Goal: Task Accomplishment & Management: Manage account settings

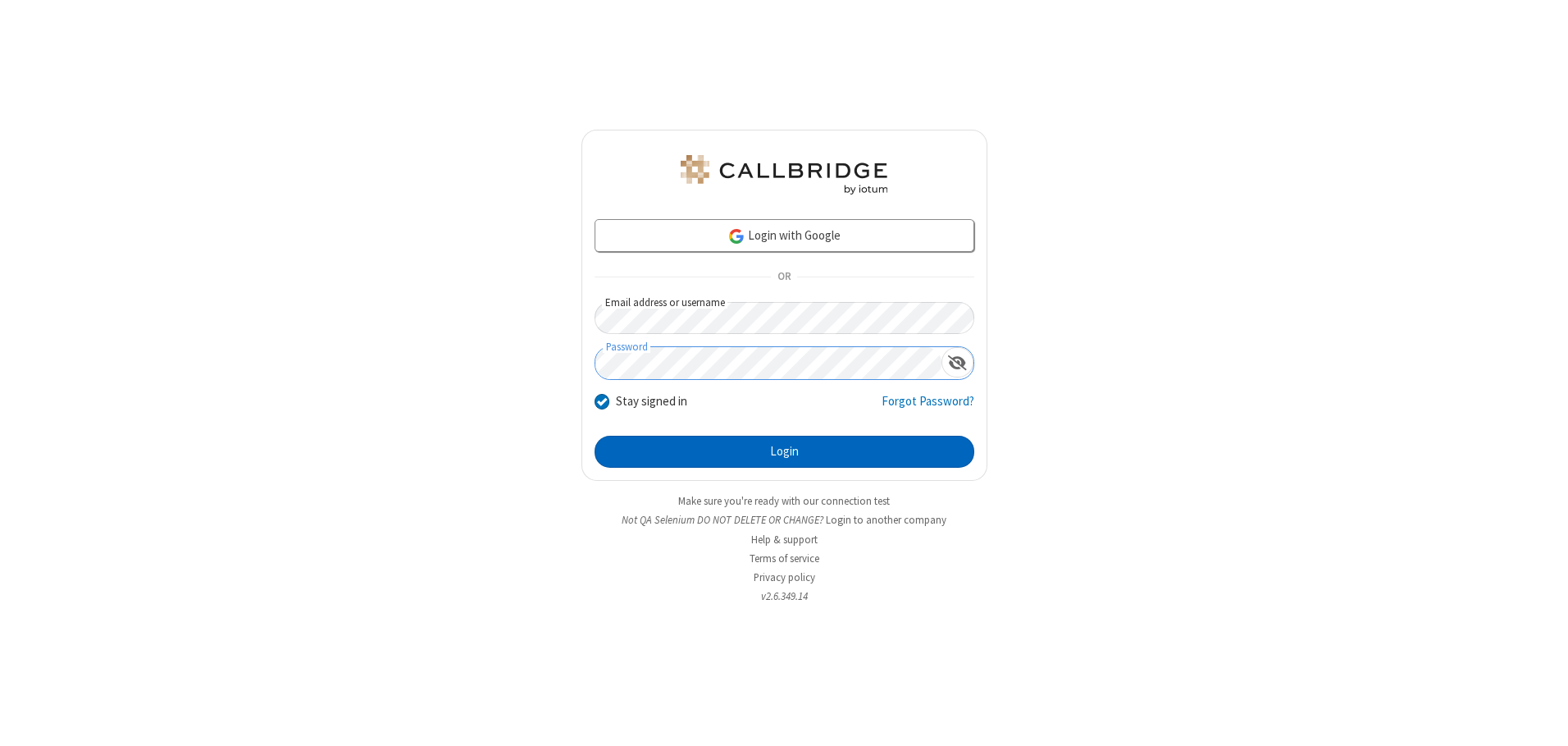
click at [784, 451] on button "Login" at bounding box center [785, 452] width 380 height 33
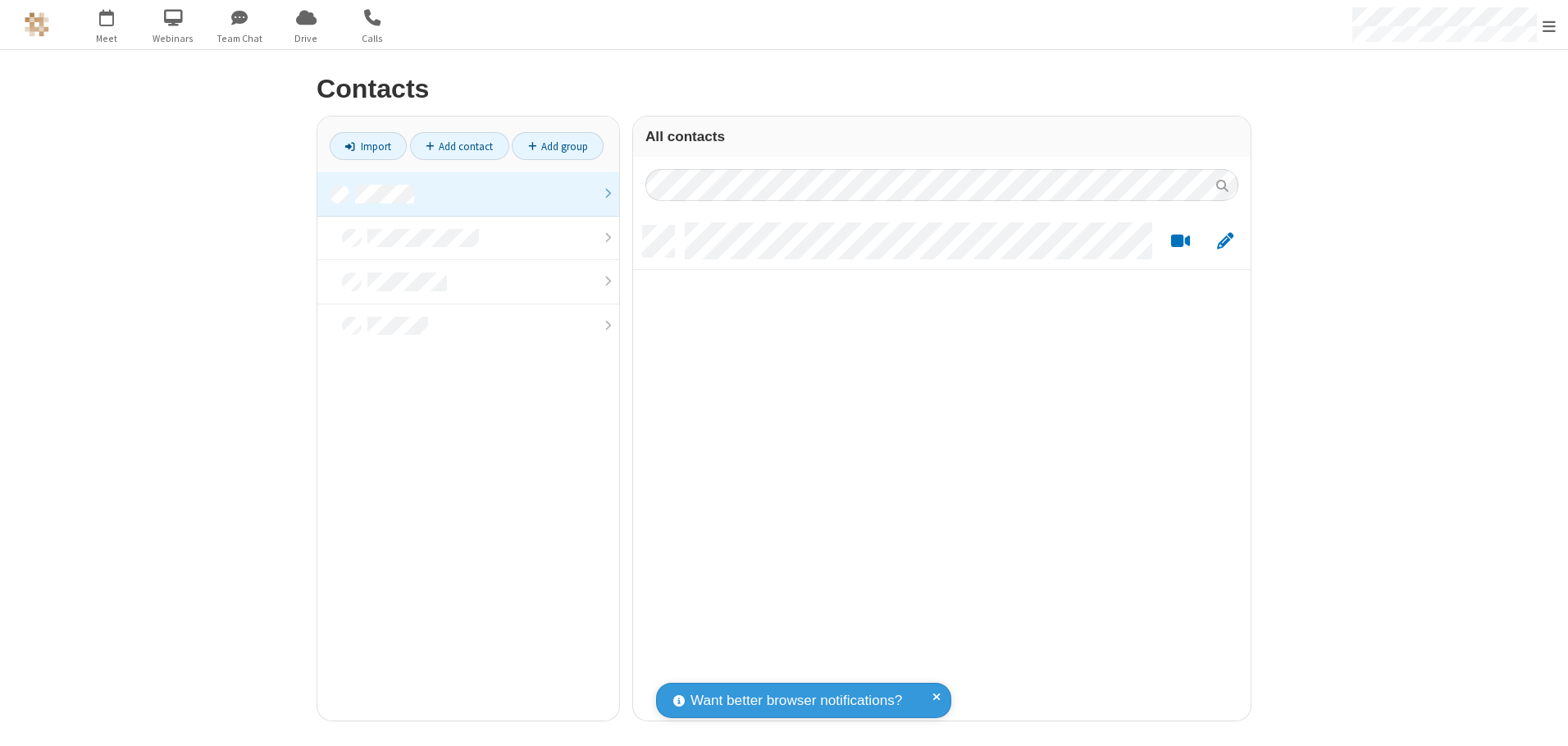
scroll to position [495, 606]
click at [468, 193] on link at bounding box center [468, 195] width 302 height 45
click at [459, 146] on link "Add contact" at bounding box center [459, 146] width 99 height 28
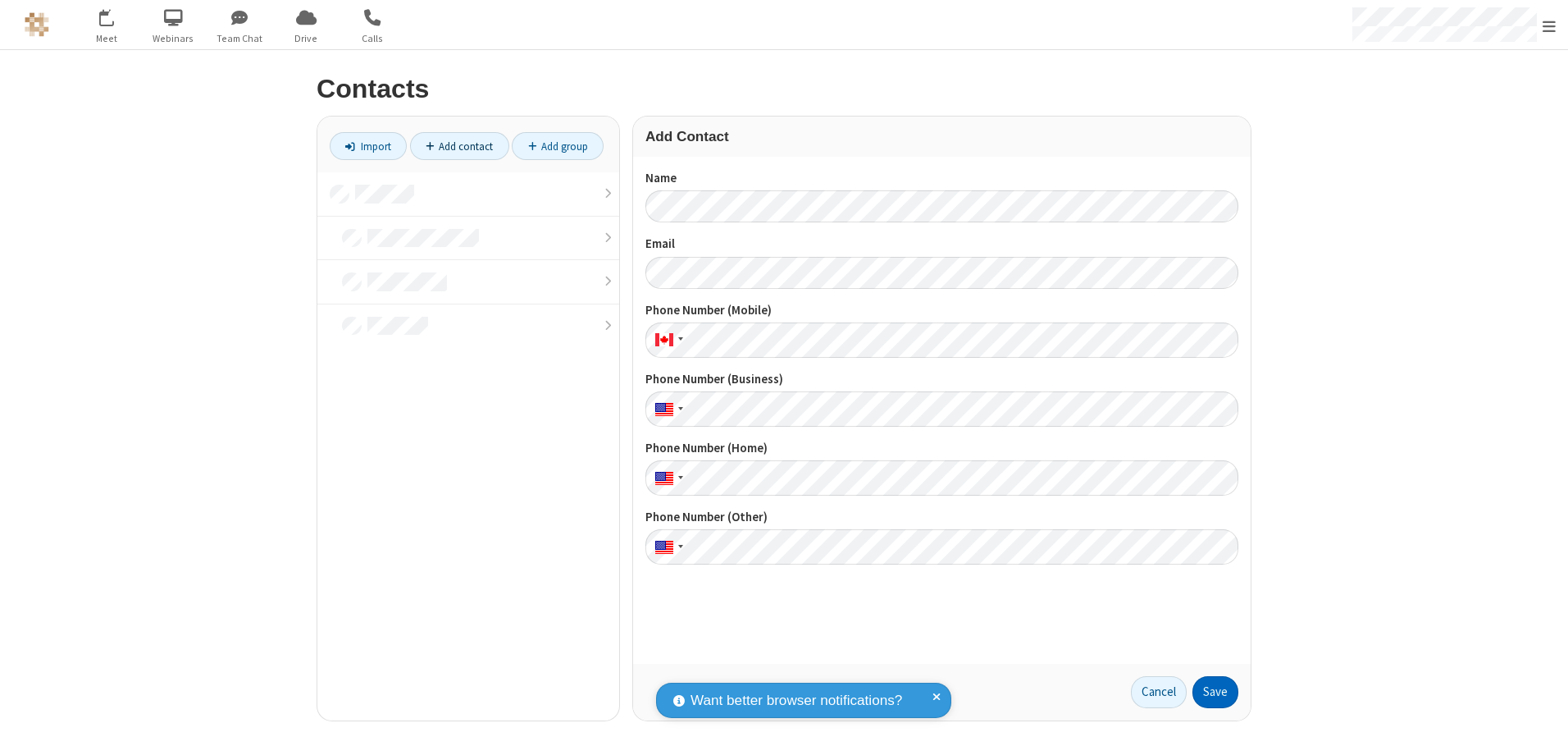
click at [1216, 691] on button "Save" at bounding box center [1216, 692] width 46 height 33
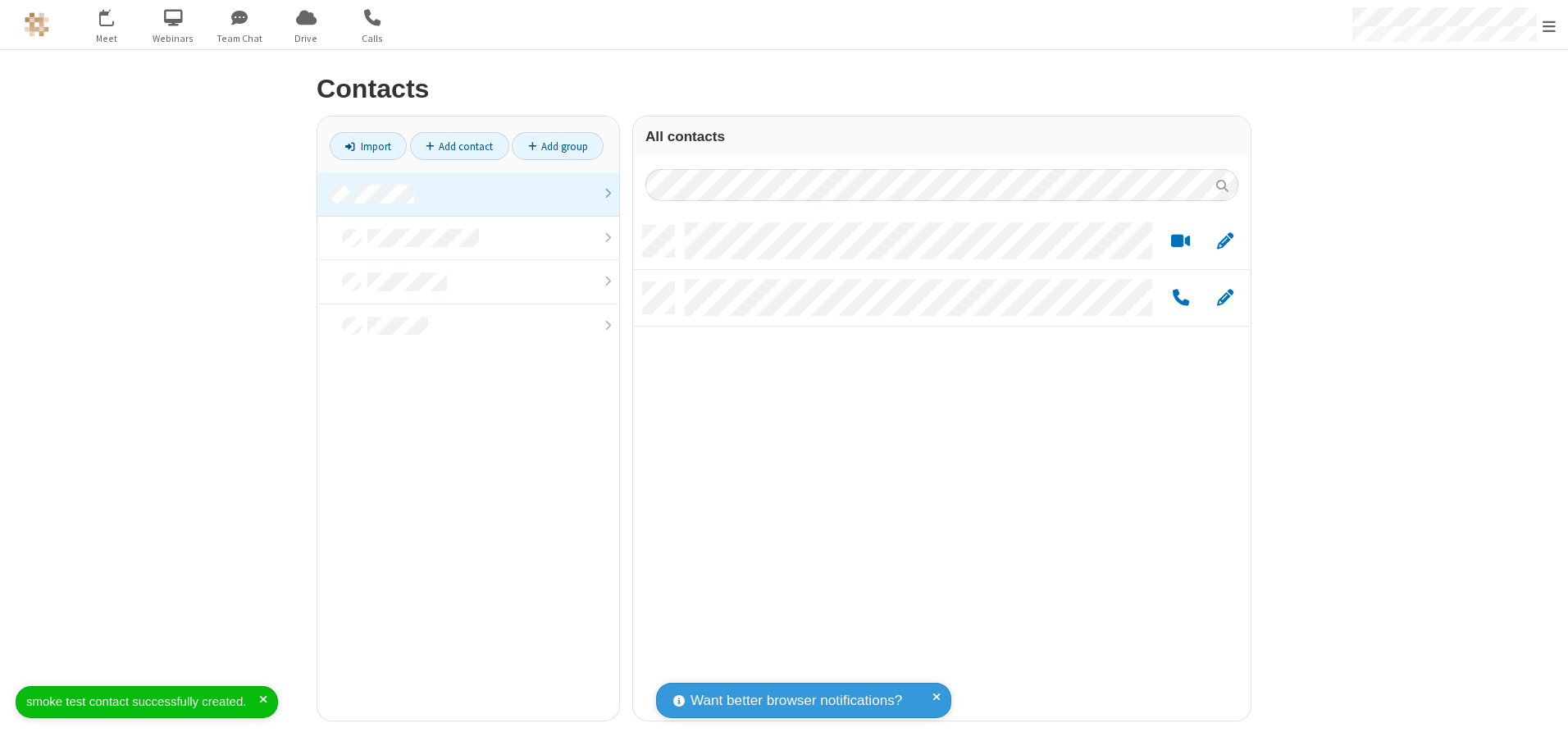
scroll to position [495, 606]
